Goal: Task Accomplishment & Management: Manage account settings

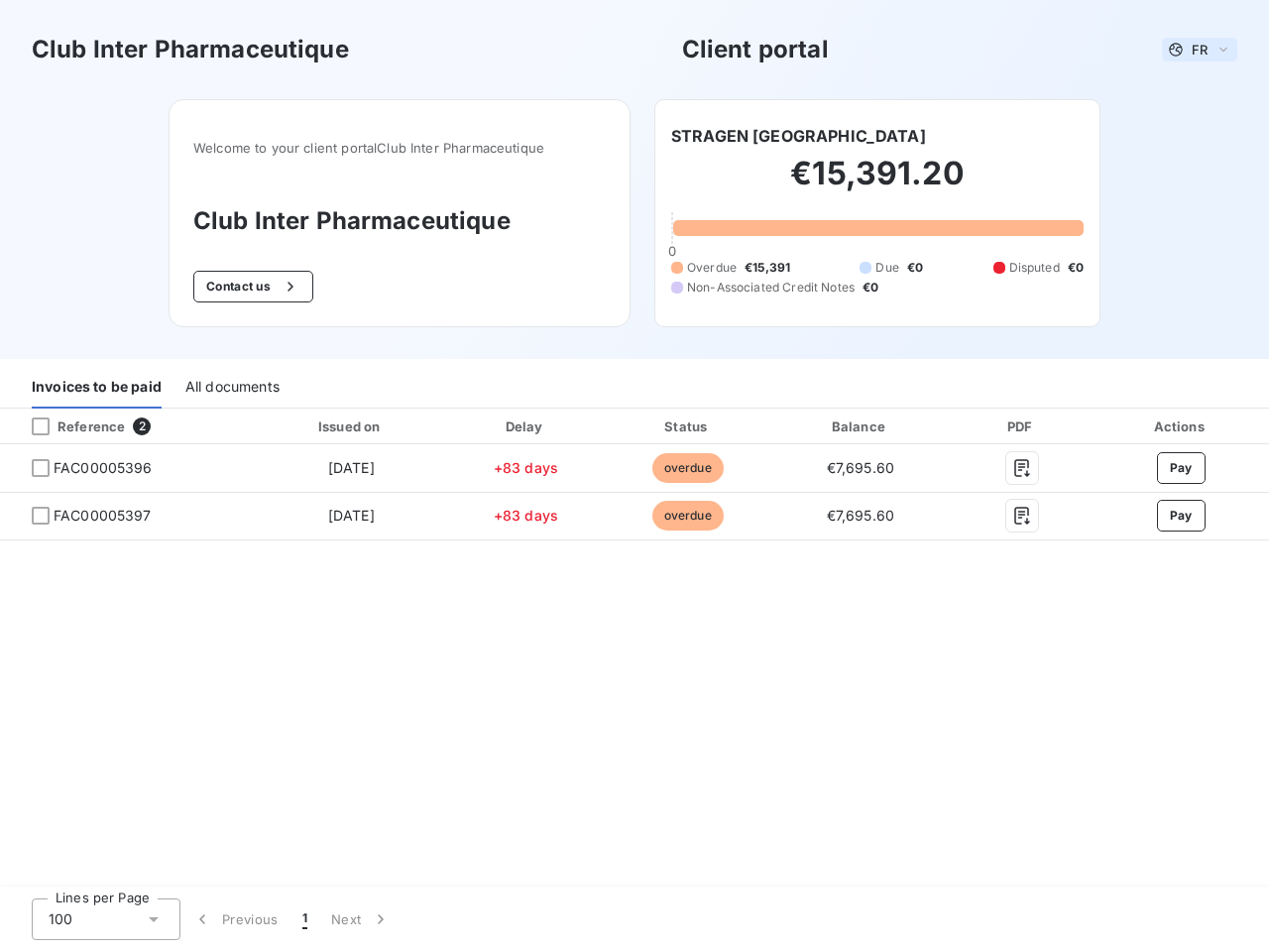
click at [1199, 50] on span "FR" at bounding box center [1199, 50] width 16 height 16
click at [251, 287] on button "Contact us" at bounding box center [253, 287] width 120 height 32
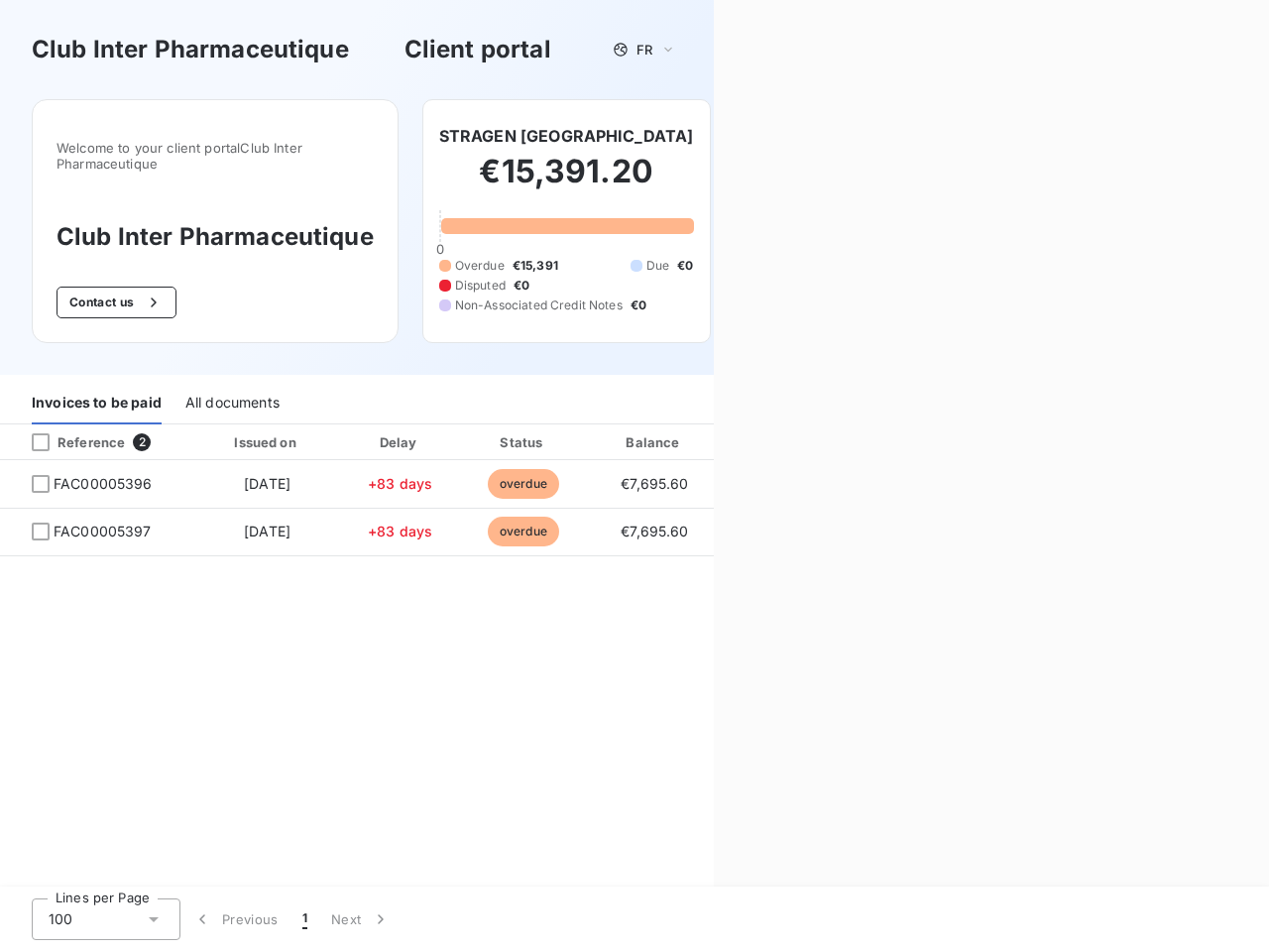
click at [745, 136] on div "Contact us Fill out the form below, and a member of our team will get back to y…" at bounding box center [991, 476] width 555 height 952
click at [96, 387] on div "Invoices to be paid" at bounding box center [96, 403] width 130 height 42
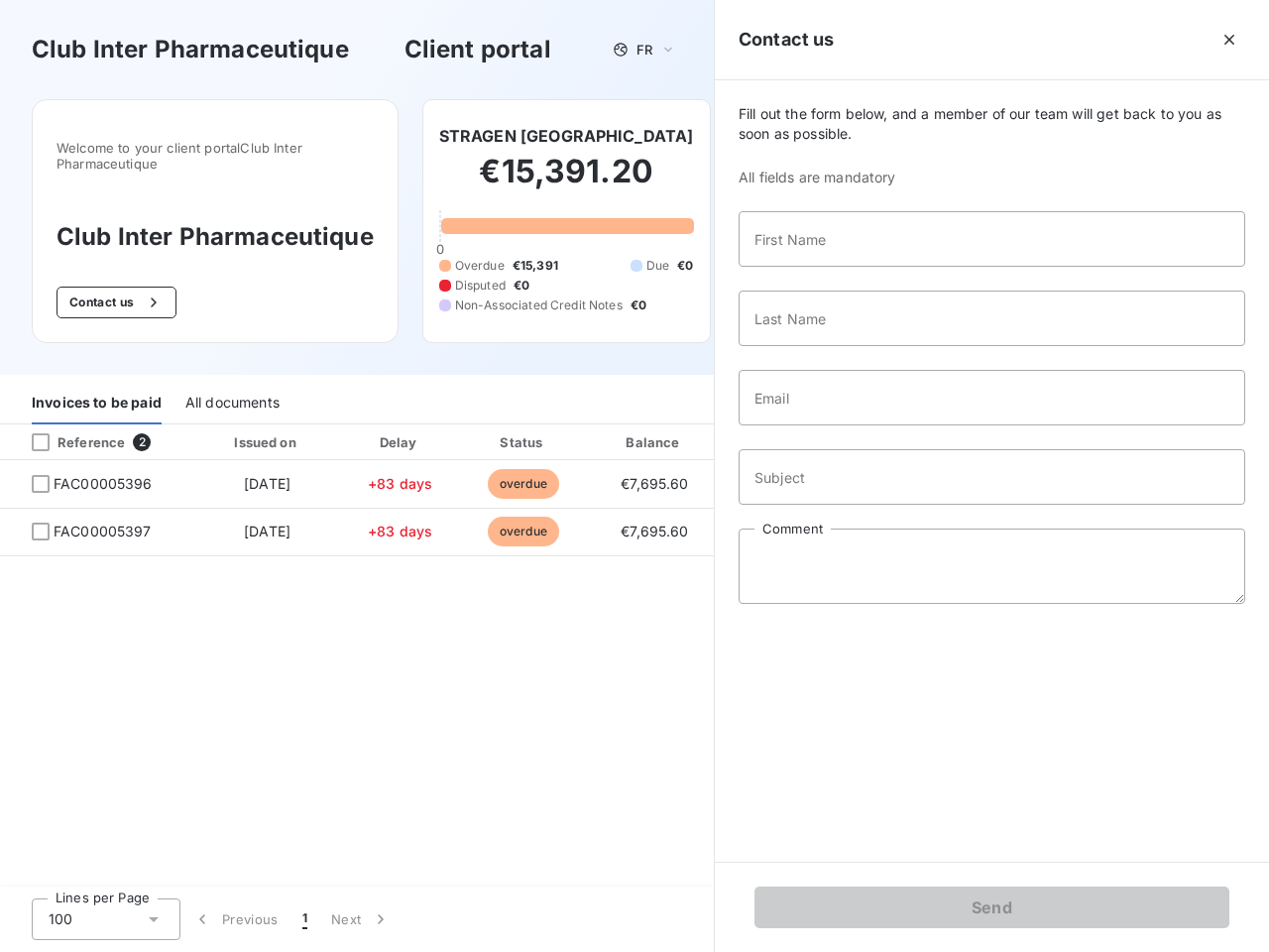
click at [231, 387] on div "All documents" at bounding box center [232, 403] width 94 height 42
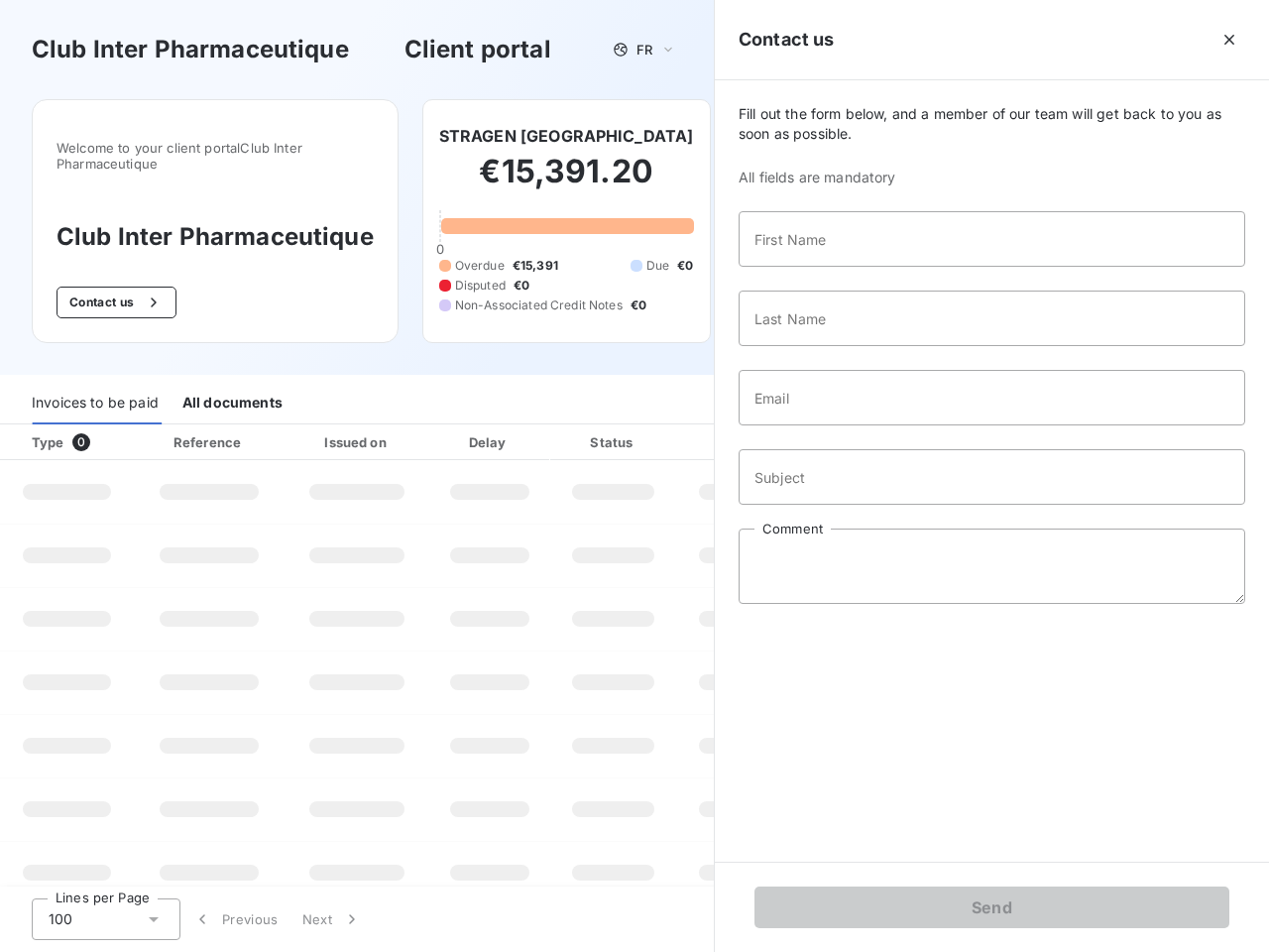
click at [127, 426] on th "Type 0" at bounding box center [67, 442] width 134 height 36
click at [41, 426] on th "Type 0" at bounding box center [67, 442] width 134 height 36
click at [351, 426] on th "Issued on" at bounding box center [357, 442] width 145 height 36
click at [525, 426] on th "Delay" at bounding box center [490, 442] width 121 height 36
click at [687, 426] on th "Amount" at bounding box center [744, 442] width 135 height 36
